Goal: Information Seeking & Learning: Learn about a topic

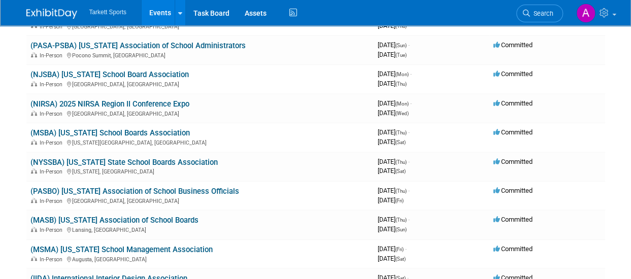
scroll to position [264, 0]
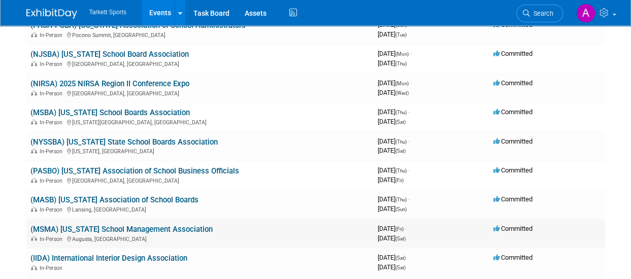
click at [193, 229] on link "(MSMA) [US_STATE] School Management Association" at bounding box center [121, 229] width 182 height 9
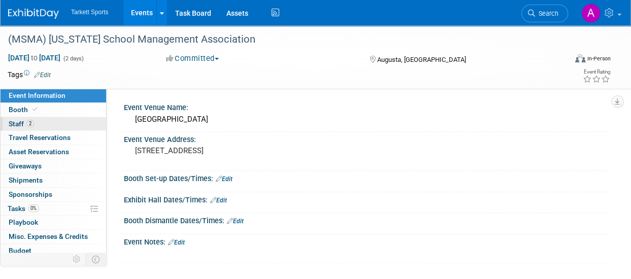
click at [20, 119] on link "2 Staff 2" at bounding box center [54, 124] width 106 height 14
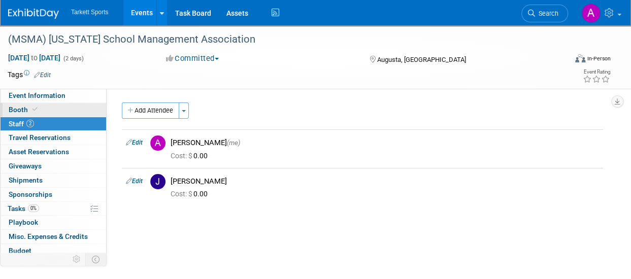
click at [33, 110] on icon at bounding box center [34, 110] width 5 height 6
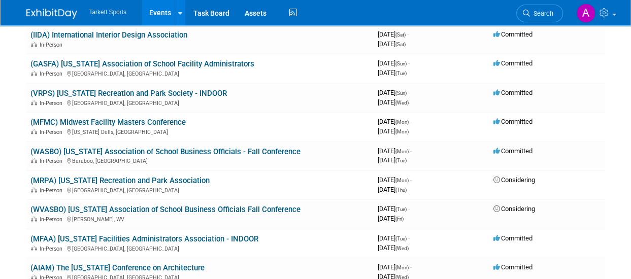
scroll to position [508, 0]
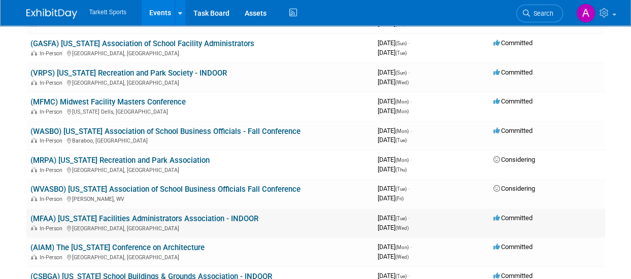
click at [230, 219] on link "(MFAA) [US_STATE] Facilities Administrators Association - INDOOR" at bounding box center [144, 218] width 228 height 9
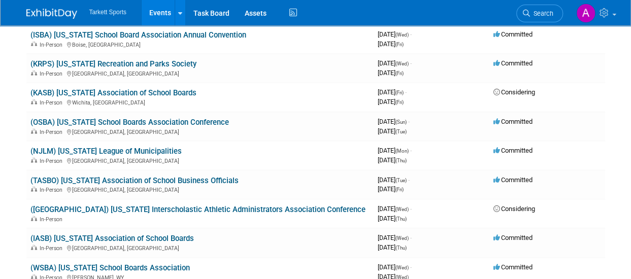
scroll to position [934, 0]
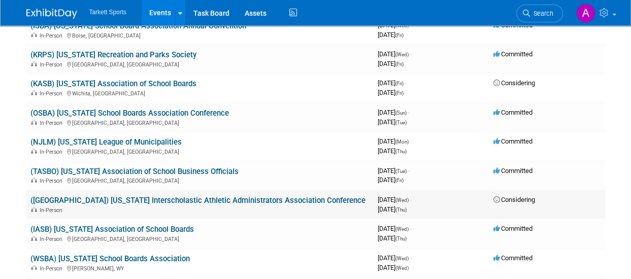
click at [534, 204] on td "Considering" at bounding box center [547, 204] width 116 height 29
click at [295, 203] on link "([GEOGRAPHIC_DATA]) [US_STATE] Interscholastic Athletic Administrators Associat…" at bounding box center [197, 199] width 335 height 9
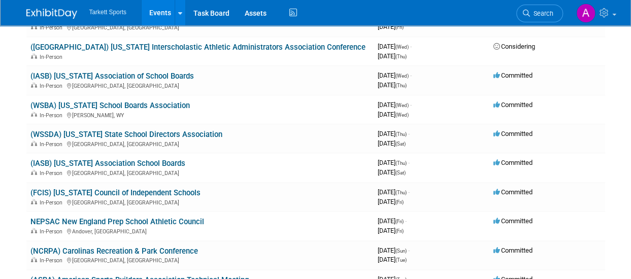
scroll to position [1097, 0]
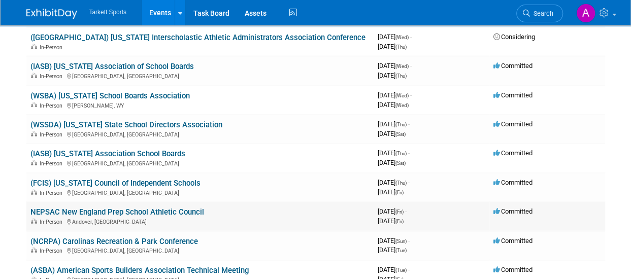
click at [177, 215] on link "NEPSAC New England Prep School Athletic Council" at bounding box center [117, 212] width 174 height 9
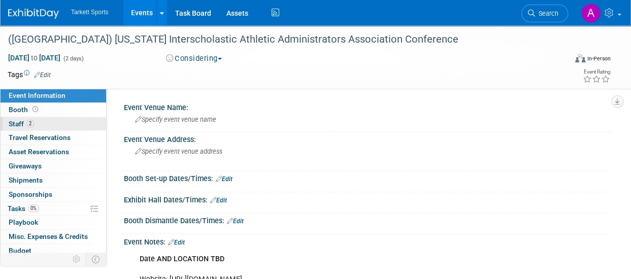
click at [33, 125] on span "2" at bounding box center [30, 124] width 8 height 8
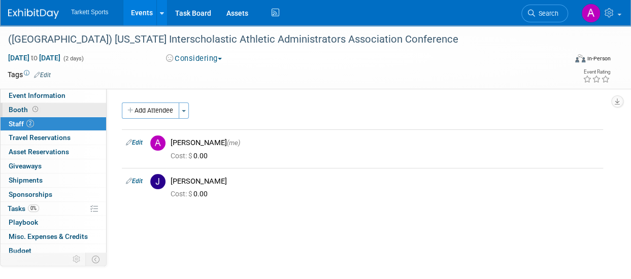
click at [31, 111] on span at bounding box center [35, 110] width 10 height 8
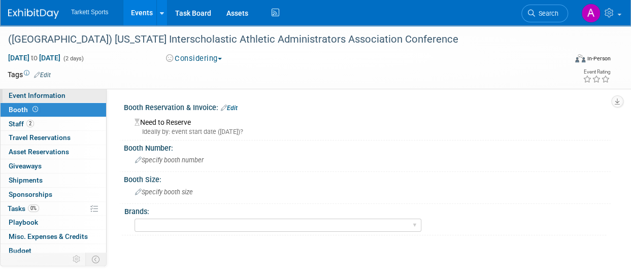
click at [26, 92] on span "Event Information" at bounding box center [37, 95] width 57 height 8
